Goal: Information Seeking & Learning: Learn about a topic

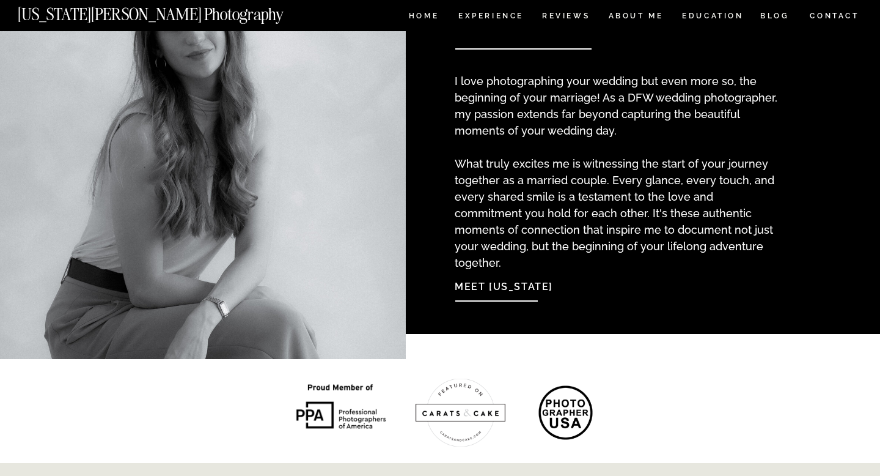
scroll to position [1339, 0]
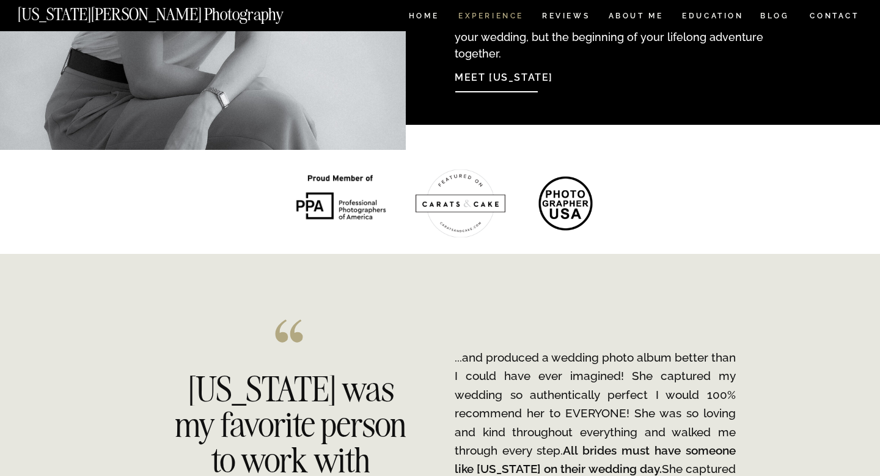
click at [512, 18] on nav "Experience" at bounding box center [490, 17] width 64 height 10
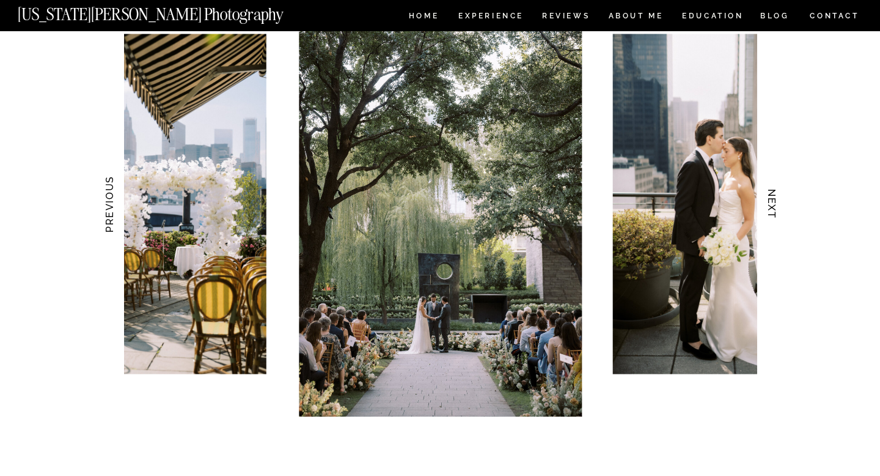
scroll to position [1213, 0]
click at [773, 199] on h3 "NEXT" at bounding box center [772, 203] width 13 height 77
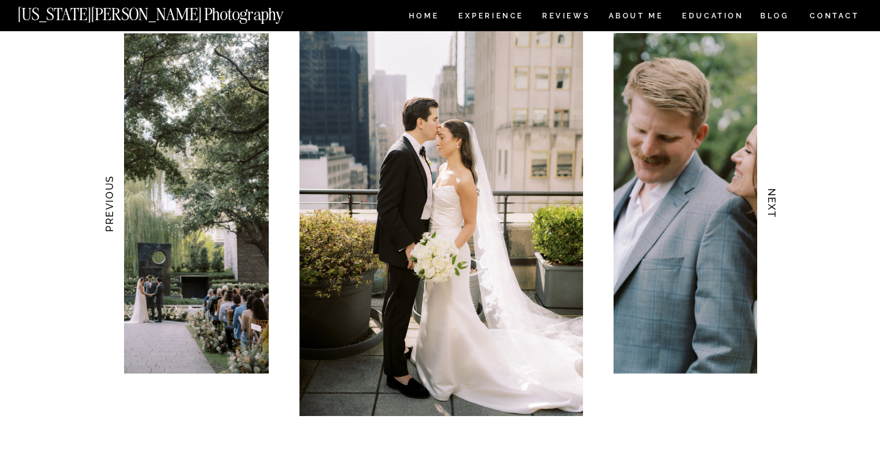
click at [773, 199] on h3 "NEXT" at bounding box center [772, 203] width 13 height 77
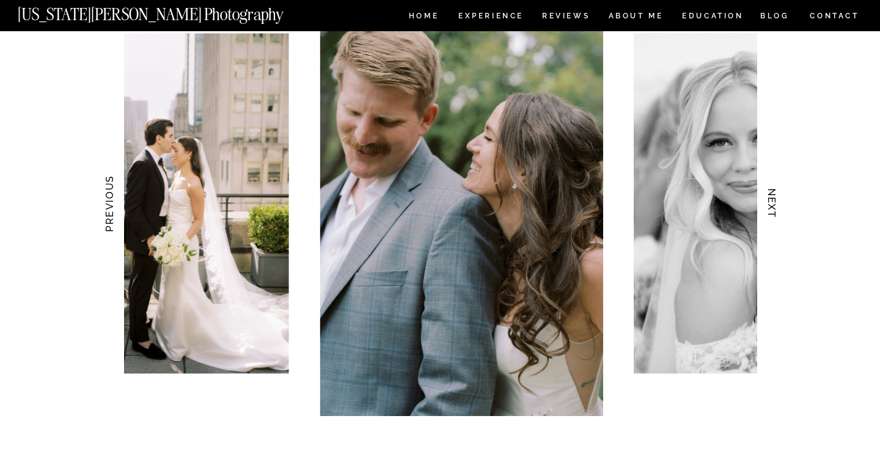
click at [773, 199] on h3 "NEXT" at bounding box center [772, 203] width 13 height 77
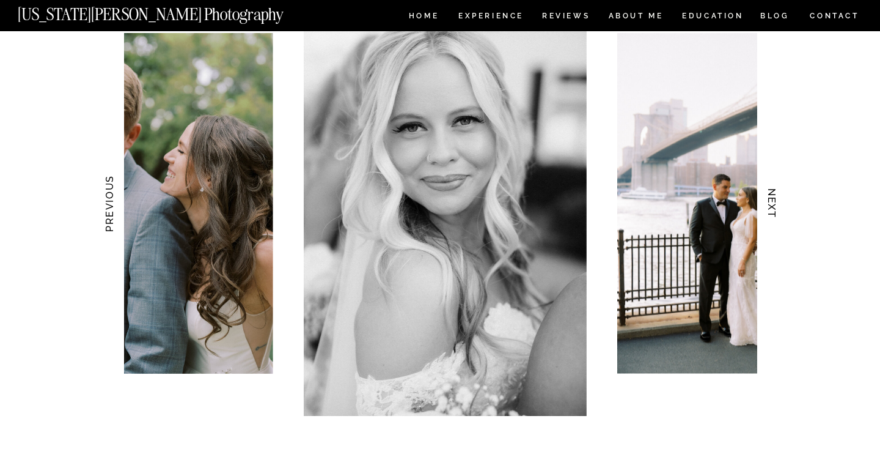
click at [773, 199] on h3 "NEXT" at bounding box center [772, 203] width 13 height 77
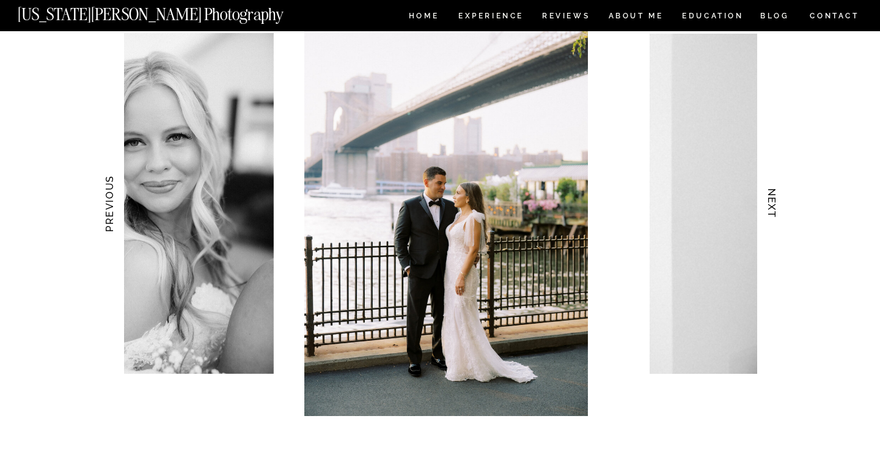
click at [773, 199] on h3 "NEXT" at bounding box center [772, 203] width 13 height 77
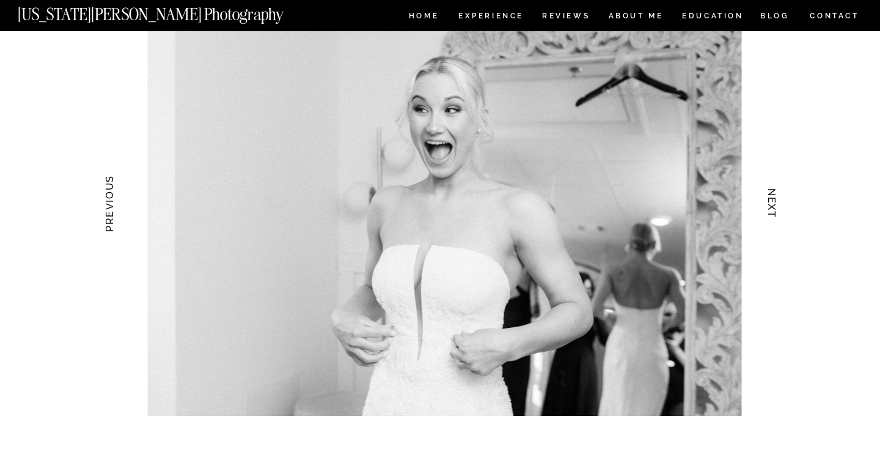
click at [773, 199] on h3 "NEXT" at bounding box center [772, 203] width 13 height 77
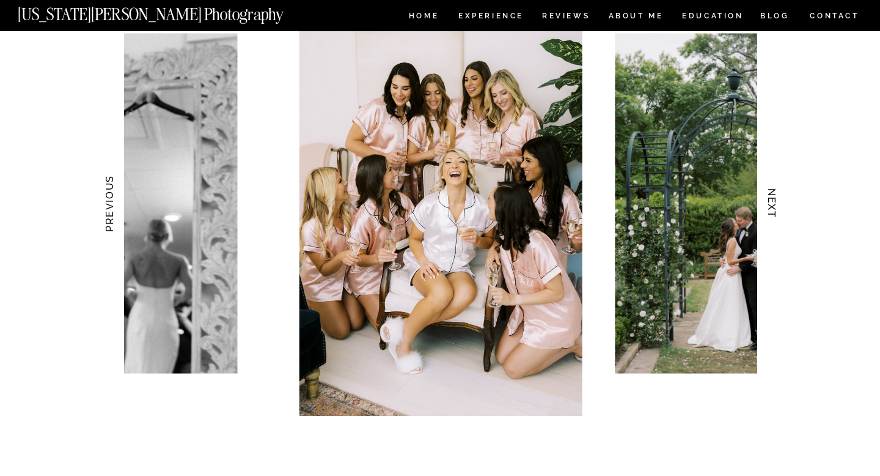
click at [773, 199] on h3 "NEXT" at bounding box center [772, 203] width 13 height 77
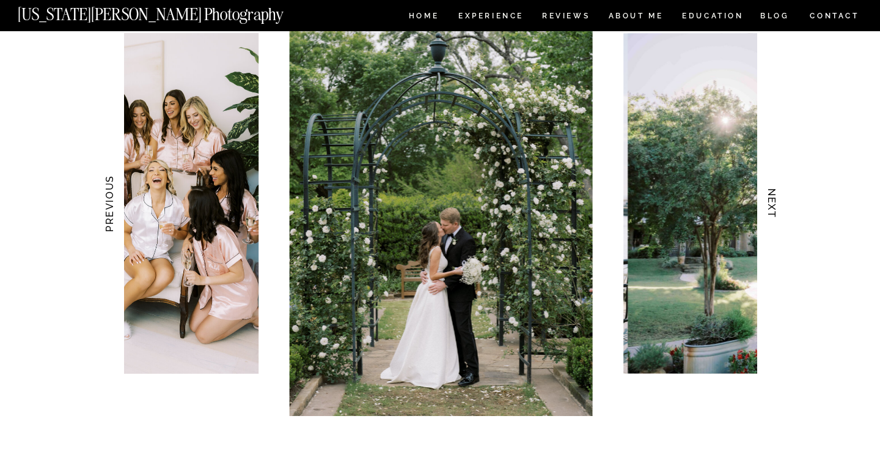
click at [773, 199] on h3 "NEXT" at bounding box center [772, 203] width 13 height 77
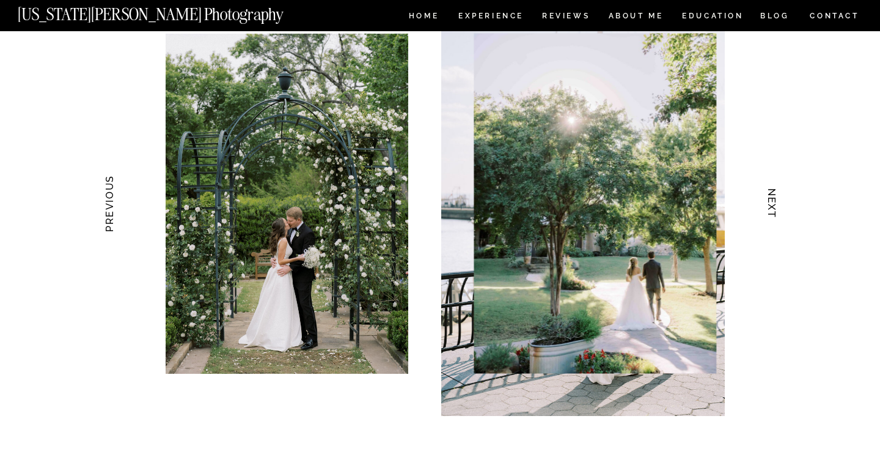
click at [773, 199] on h3 "NEXT" at bounding box center [772, 203] width 13 height 77
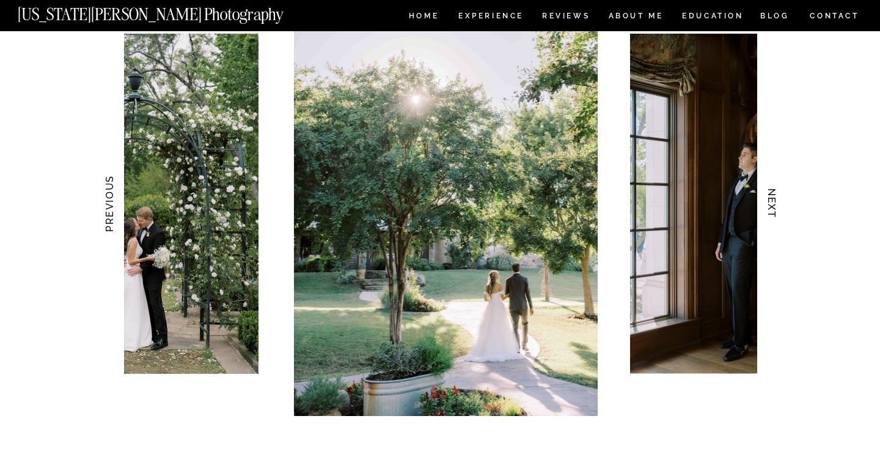
click at [773, 199] on h3 "NEXT" at bounding box center [772, 203] width 13 height 77
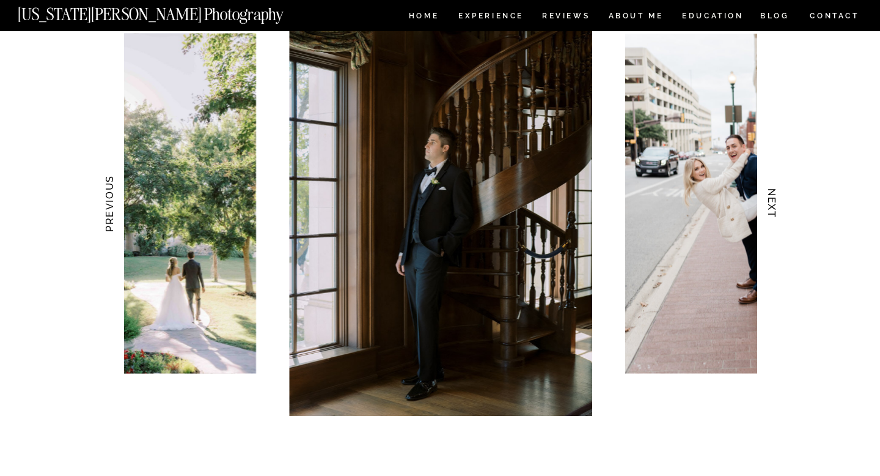
click at [773, 199] on h3 "NEXT" at bounding box center [772, 203] width 13 height 77
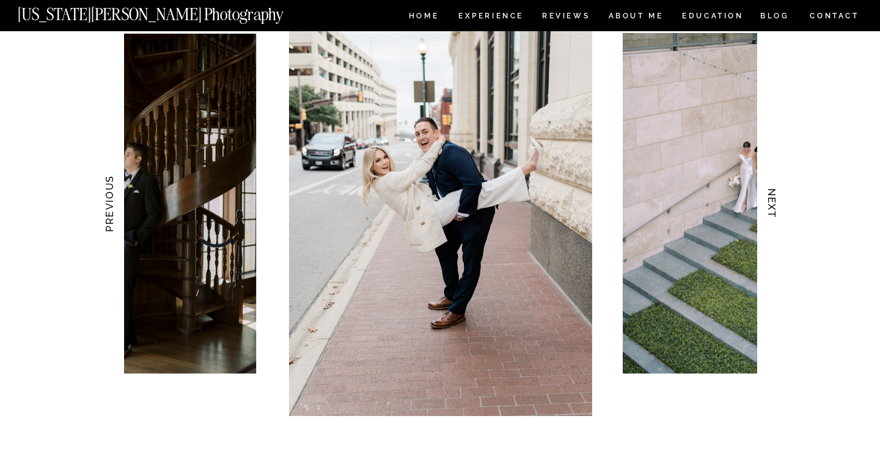
click at [773, 199] on h3 "NEXT" at bounding box center [772, 203] width 13 height 77
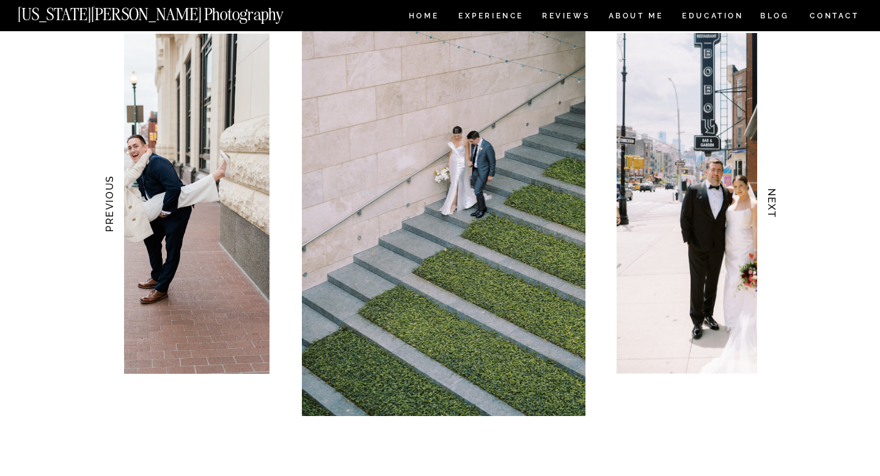
click at [773, 199] on h3 "NEXT" at bounding box center [772, 203] width 13 height 77
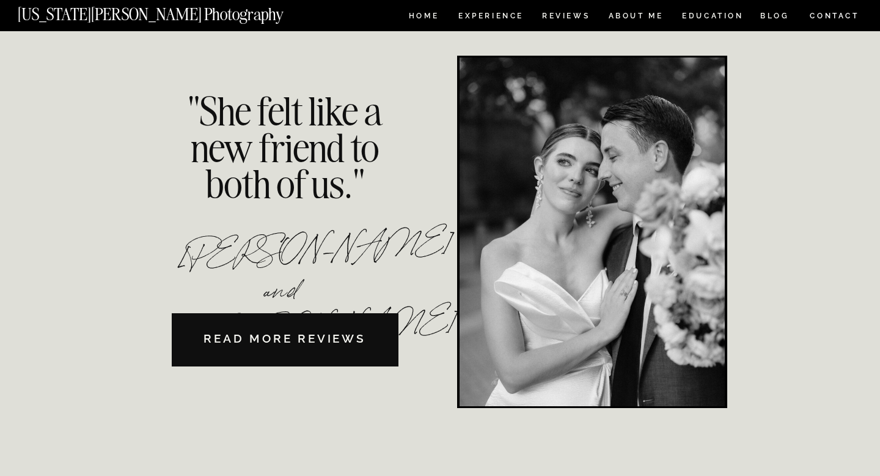
scroll to position [2795, 0]
